Goal: Task Accomplishment & Management: Manage account settings

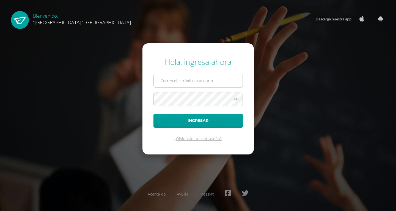
click at [211, 79] on input "text" at bounding box center [198, 80] width 89 height 13
type input "jessica@lasallechiquimula.edu.gt"
click at [154, 113] on button "Ingresar" at bounding box center [198, 120] width 89 height 14
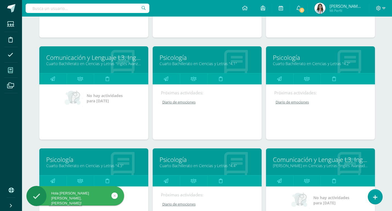
scroll to position [193, 0]
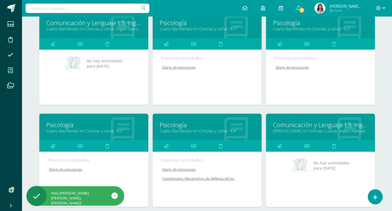
click at [177, 124] on link "Psicología" at bounding box center [207, 124] width 95 height 9
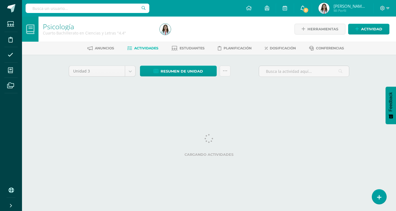
click at [307, 9] on span "2" at bounding box center [306, 10] width 6 height 6
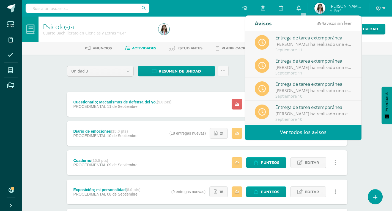
click at [374, 53] on div "Anuncios Actividades Estudiantes Planificación Dosificación Conferencias" at bounding box center [213, 48] width 383 height 13
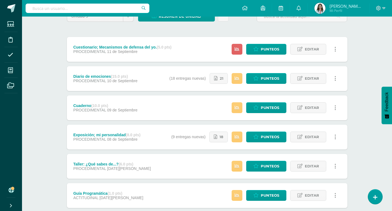
scroll to position [55, 0]
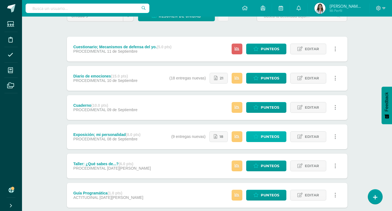
click at [254, 134] on icon at bounding box center [255, 136] width 5 height 5
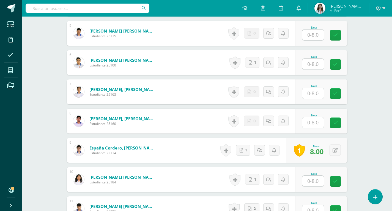
scroll to position [304, 0]
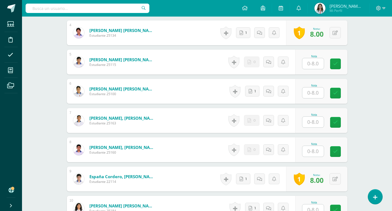
scroll to position [294, 0]
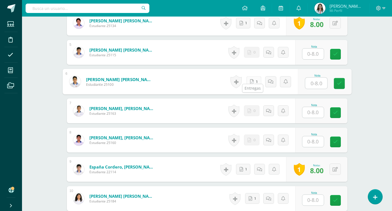
click at [252, 79] on icon at bounding box center [252, 81] width 4 height 5
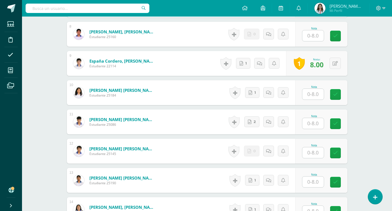
scroll to position [404, 0]
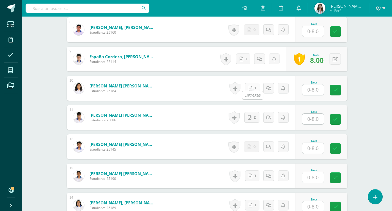
click at [254, 84] on link "1" at bounding box center [252, 88] width 14 height 11
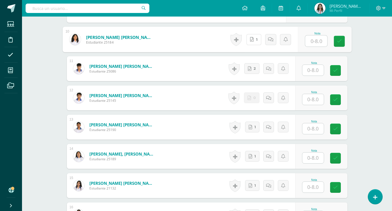
scroll to position [459, 0]
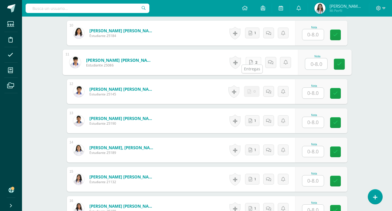
click at [252, 57] on link "2" at bounding box center [253, 62] width 16 height 11
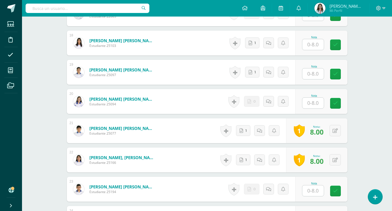
scroll to position [655, 0]
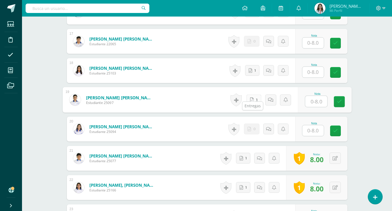
click at [254, 94] on link "1" at bounding box center [253, 99] width 15 height 11
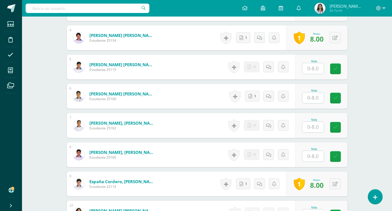
scroll to position [270, 0]
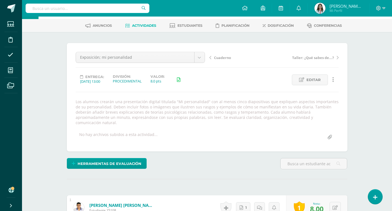
scroll to position [0, 0]
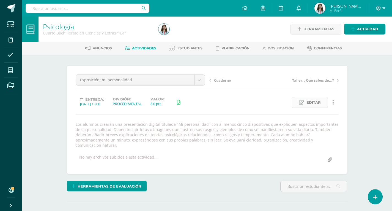
click at [312, 101] on span "Editar" at bounding box center [314, 102] width 14 height 10
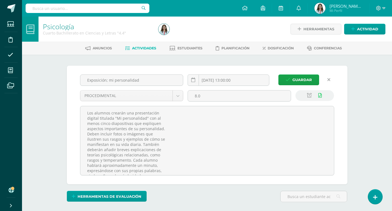
click at [309, 95] on icon at bounding box center [309, 95] width 5 height 5
click at [309, 78] on span "Guardar" at bounding box center [303, 80] width 20 height 10
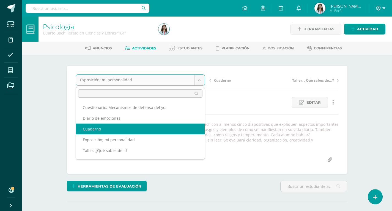
select select "/dashboard/teacher/grade-activity/42528/"
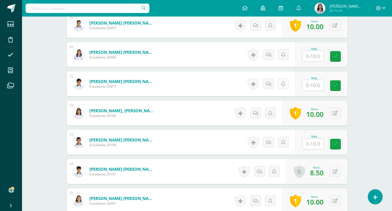
scroll to position [714, 0]
click at [305, 80] on div "Nota" at bounding box center [321, 83] width 52 height 25
type input "10"
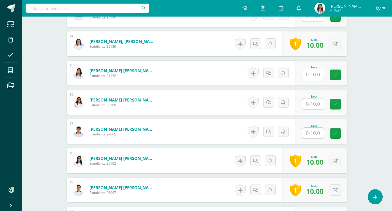
scroll to position [466, 0]
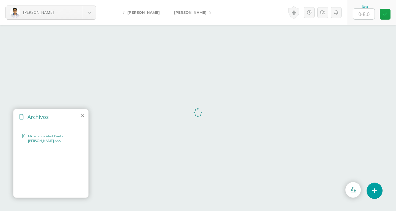
click at [83, 113] on icon at bounding box center [82, 115] width 3 height 4
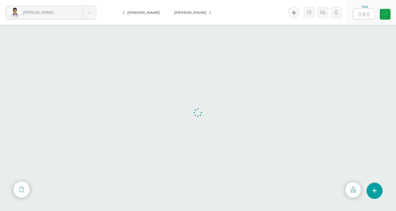
click at [362, 12] on input "text" at bounding box center [363, 14] width 21 height 11
type input "8"
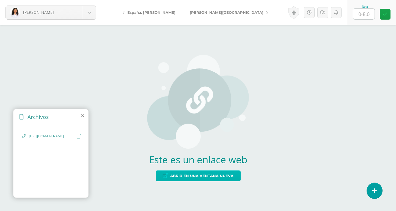
click at [220, 173] on span "Abrir en una ventana nueva" at bounding box center [201, 175] width 63 height 10
click at [368, 17] on input "text" at bounding box center [363, 14] width 21 height 11
type input "8"
click at [292, 14] on link at bounding box center [293, 12] width 11 height 13
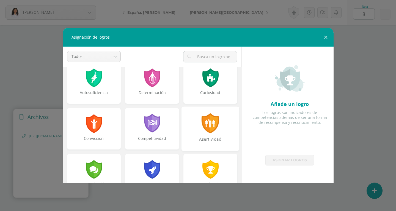
scroll to position [55, 0]
click at [195, 127] on div "Asertividad" at bounding box center [211, 128] width 58 height 44
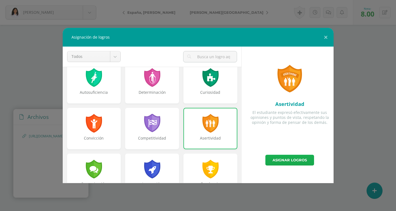
click at [280, 157] on link "Asignar logros" at bounding box center [290, 159] width 49 height 11
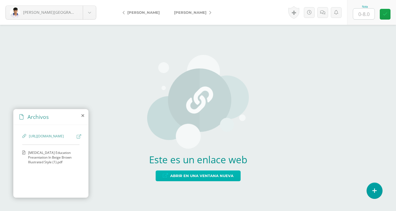
click at [214, 178] on span "Abrir en una ventana nueva" at bounding box center [201, 175] width 63 height 10
click at [362, 13] on input "text" at bounding box center [363, 14] width 21 height 11
type input "8"
click at [296, 8] on link at bounding box center [293, 12] width 11 height 13
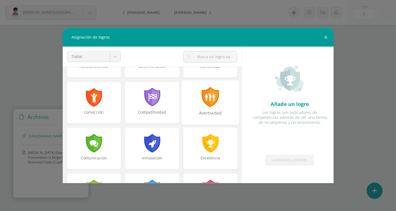
scroll to position [83, 0]
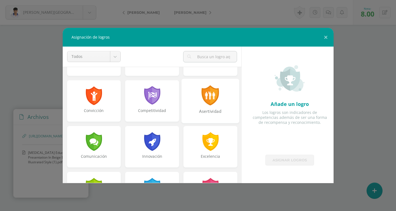
click at [216, 108] on div "Asertividad" at bounding box center [210, 114] width 57 height 12
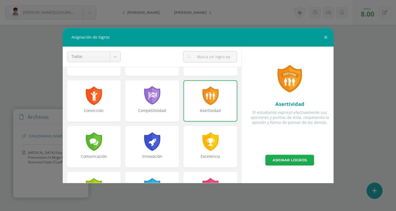
click at [281, 163] on link "Asignar logros" at bounding box center [290, 159] width 49 height 11
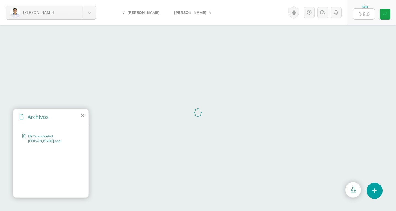
click at [84, 117] on icon at bounding box center [82, 115] width 3 height 4
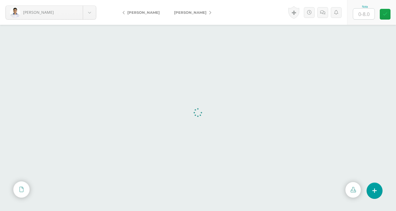
click at [362, 11] on input "text" at bounding box center [363, 14] width 21 height 11
type input "8"
click at [297, 12] on link at bounding box center [299, 12] width 11 height 13
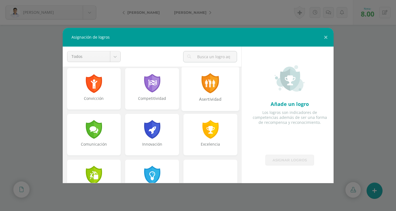
scroll to position [110, 0]
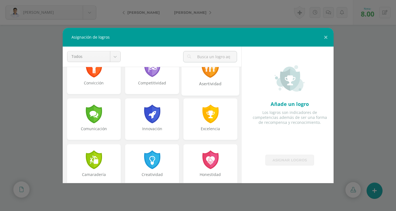
click at [205, 88] on div "Asertividad" at bounding box center [210, 87] width 57 height 12
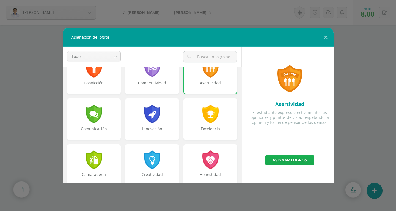
click at [277, 160] on link "Asignar logros" at bounding box center [290, 159] width 49 height 11
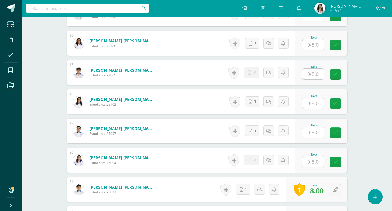
scroll to position [615, 0]
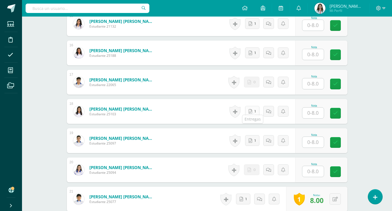
click at [255, 108] on link "1" at bounding box center [252, 111] width 14 height 11
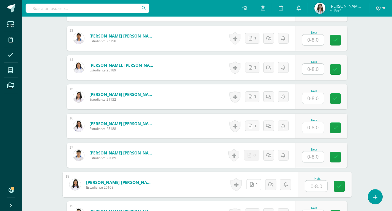
scroll to position [532, 0]
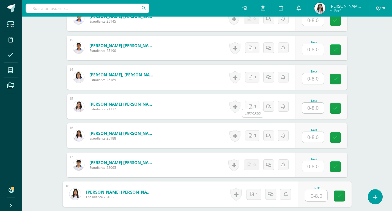
click at [251, 104] on icon at bounding box center [251, 106] width 4 height 5
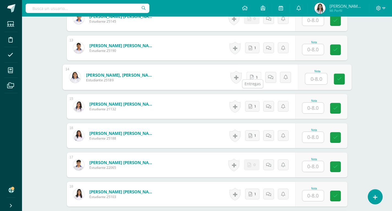
click at [256, 72] on span "1" at bounding box center [256, 77] width 1 height 10
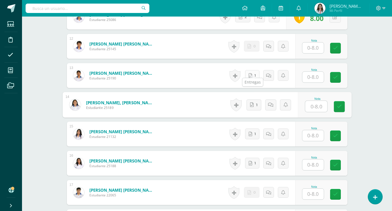
click at [253, 70] on link "1" at bounding box center [252, 75] width 14 height 11
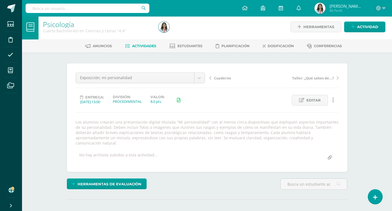
scroll to position [0, 0]
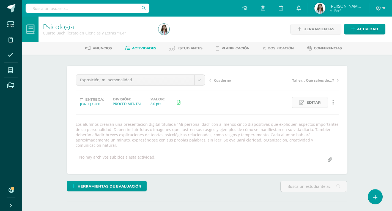
click at [324, 106] on link "Editar" at bounding box center [310, 102] width 36 height 11
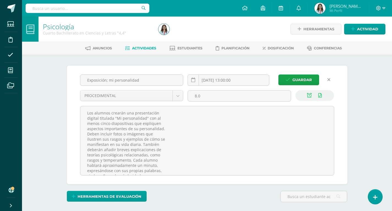
click at [331, 79] on link at bounding box center [329, 79] width 11 height 11
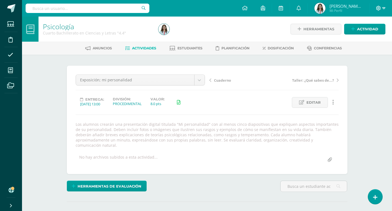
click at [382, 6] on span at bounding box center [380, 8] width 9 height 6
click at [370, 40] on span "Cerrar sesión" at bounding box center [366, 37] width 25 height 5
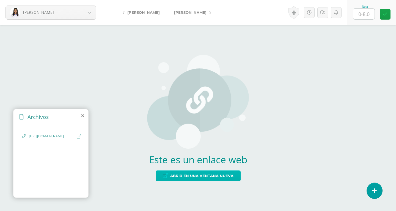
click at [224, 172] on span "Abrir en una ventana nueva" at bounding box center [201, 175] width 63 height 10
click at [368, 16] on input "text" at bounding box center [363, 14] width 21 height 11
type input "8"
click at [294, 11] on link at bounding box center [293, 12] width 11 height 13
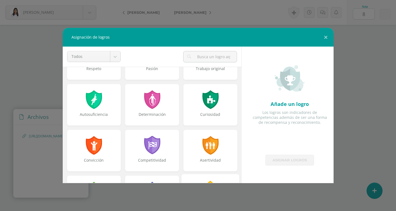
scroll to position [83, 0]
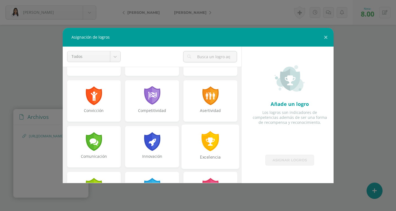
drag, startPoint x: 206, startPoint y: 110, endPoint x: 220, endPoint y: 126, distance: 21.5
click at [207, 110] on div "Asertividad" at bounding box center [210, 113] width 53 height 11
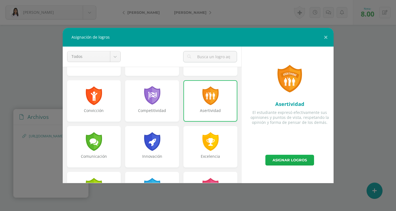
click at [274, 156] on link "Asignar logros" at bounding box center [290, 159] width 49 height 11
click at [274, 158] on span at bounding box center [290, 159] width 34 height 7
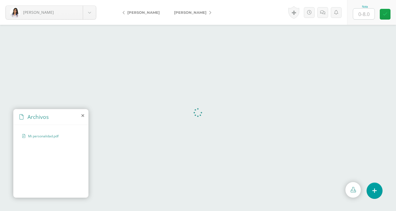
click at [84, 115] on icon at bounding box center [82, 115] width 3 height 4
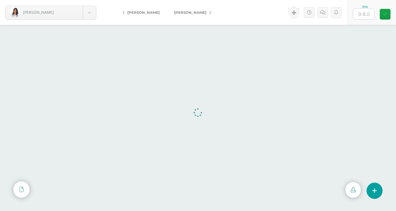
click at [361, 15] on input "text" at bounding box center [363, 14] width 21 height 11
type input "8"
click at [300, 12] on link at bounding box center [299, 12] width 11 height 13
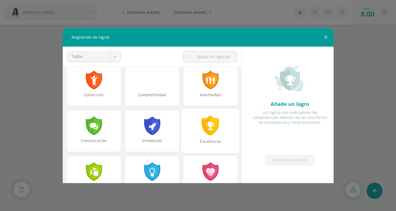
scroll to position [110, 0]
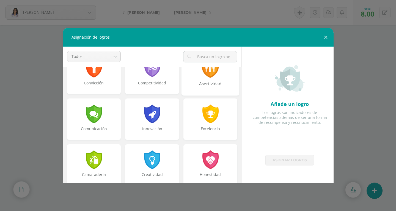
click at [204, 88] on div "Asertividad" at bounding box center [210, 87] width 57 height 12
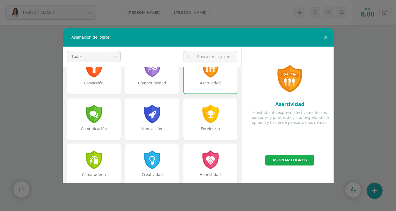
click at [280, 162] on link "Asignar logros" at bounding box center [290, 159] width 49 height 11
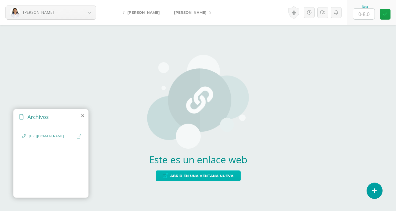
click at [185, 175] on span "Abrir en una ventana nueva" at bounding box center [201, 175] width 63 height 10
click at [362, 11] on input "text" at bounding box center [363, 14] width 21 height 11
type input "8"
click at [198, 176] on span "Abrir en una ventana nueva" at bounding box center [201, 175] width 63 height 10
click at [364, 18] on input "text" at bounding box center [363, 14] width 21 height 11
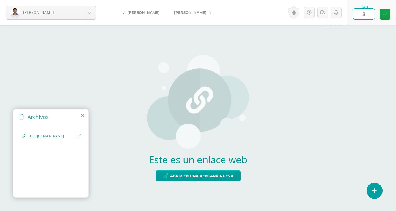
type input "8"
click at [294, 13] on link at bounding box center [293, 12] width 11 height 13
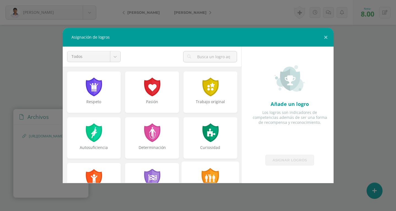
click at [211, 176] on div at bounding box center [210, 178] width 19 height 20
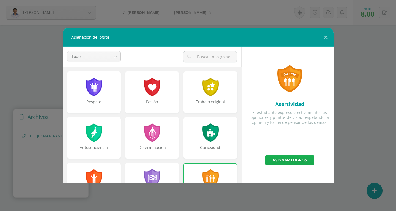
click at [292, 159] on link "Asignar logros" at bounding box center [290, 159] width 49 height 11
